Goal: Complete application form

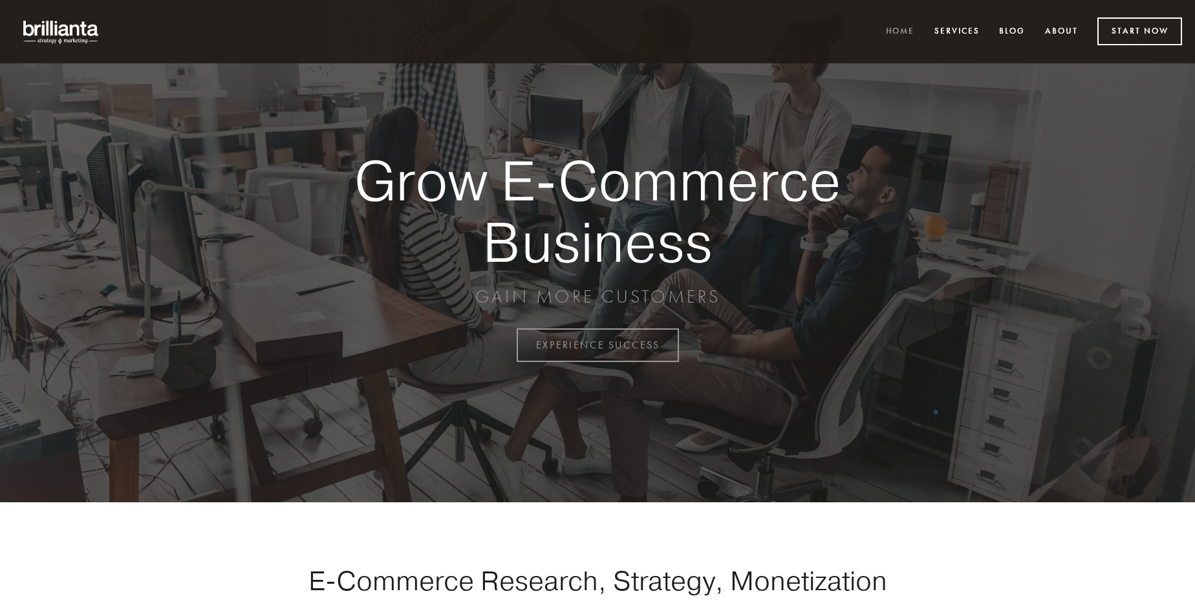
scroll to position [3389, 0]
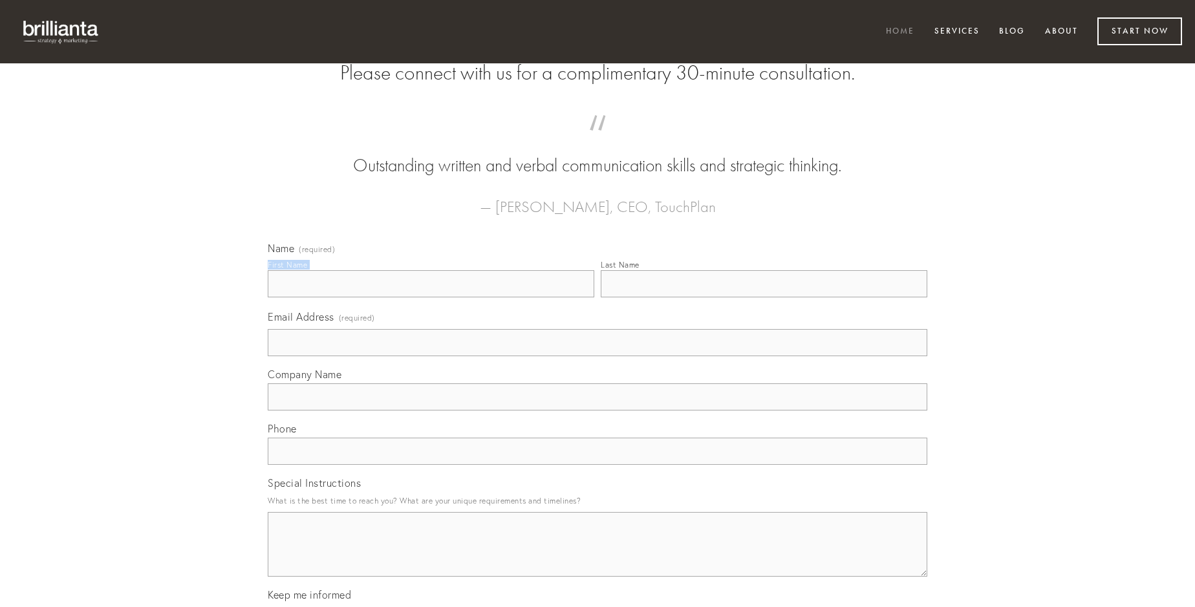
type input "[PERSON_NAME]"
click at [764, 297] on input "Last Name" at bounding box center [764, 283] width 327 height 27
type input "[PERSON_NAME]"
click at [597, 356] on input "Email Address (required)" at bounding box center [598, 342] width 660 height 27
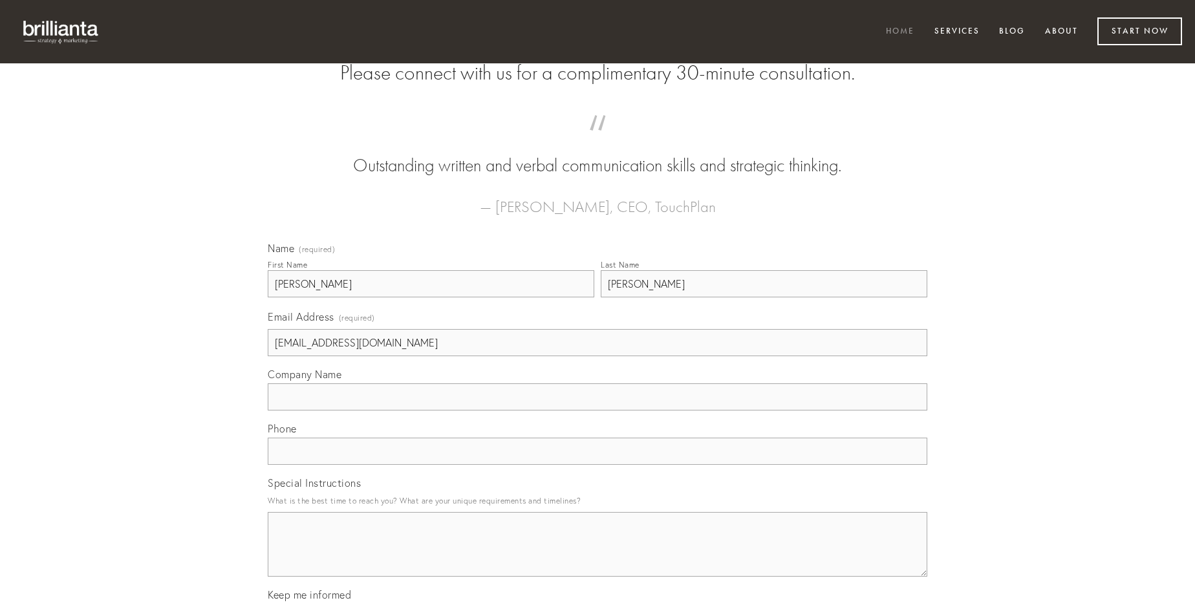
type input "[EMAIL_ADDRESS][DOMAIN_NAME]"
click at [597, 411] on input "Company Name" at bounding box center [598, 396] width 660 height 27
type input "commodi"
click at [597, 465] on input "text" at bounding box center [598, 451] width 660 height 27
click at [597, 556] on textarea "Special Instructions" at bounding box center [598, 544] width 660 height 65
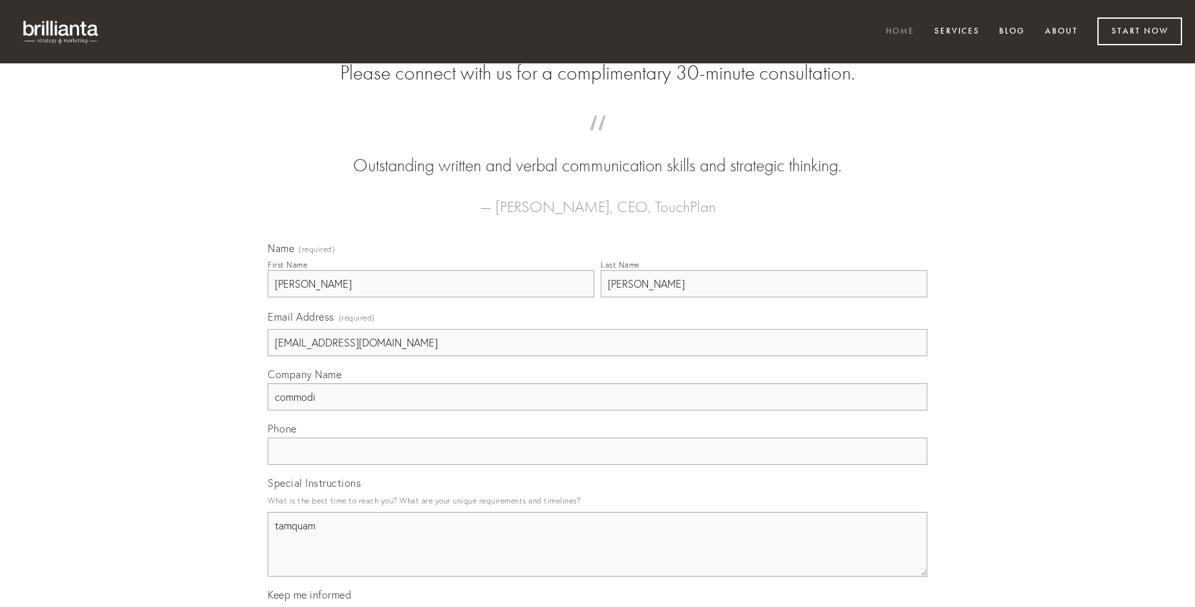
type textarea "tamquam"
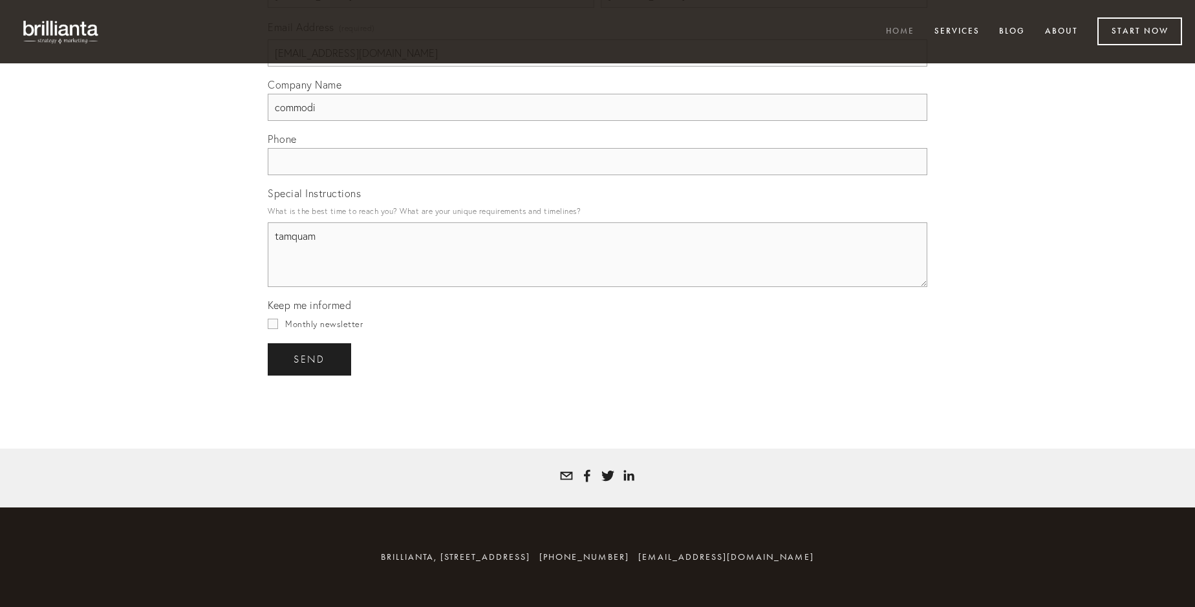
click at [310, 359] on span "send" at bounding box center [310, 360] width 32 height 12
